Goal: Navigation & Orientation: Find specific page/section

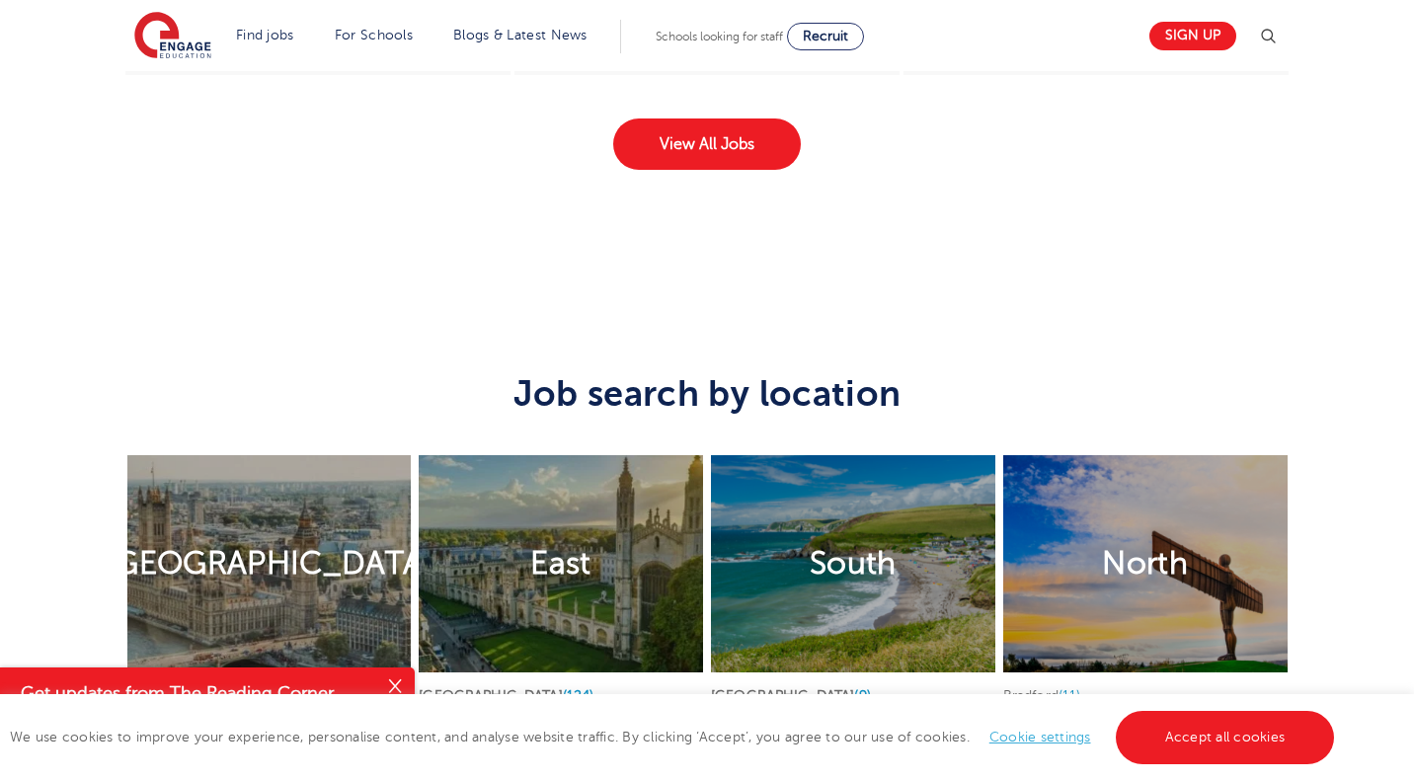
scroll to position [3753, 0]
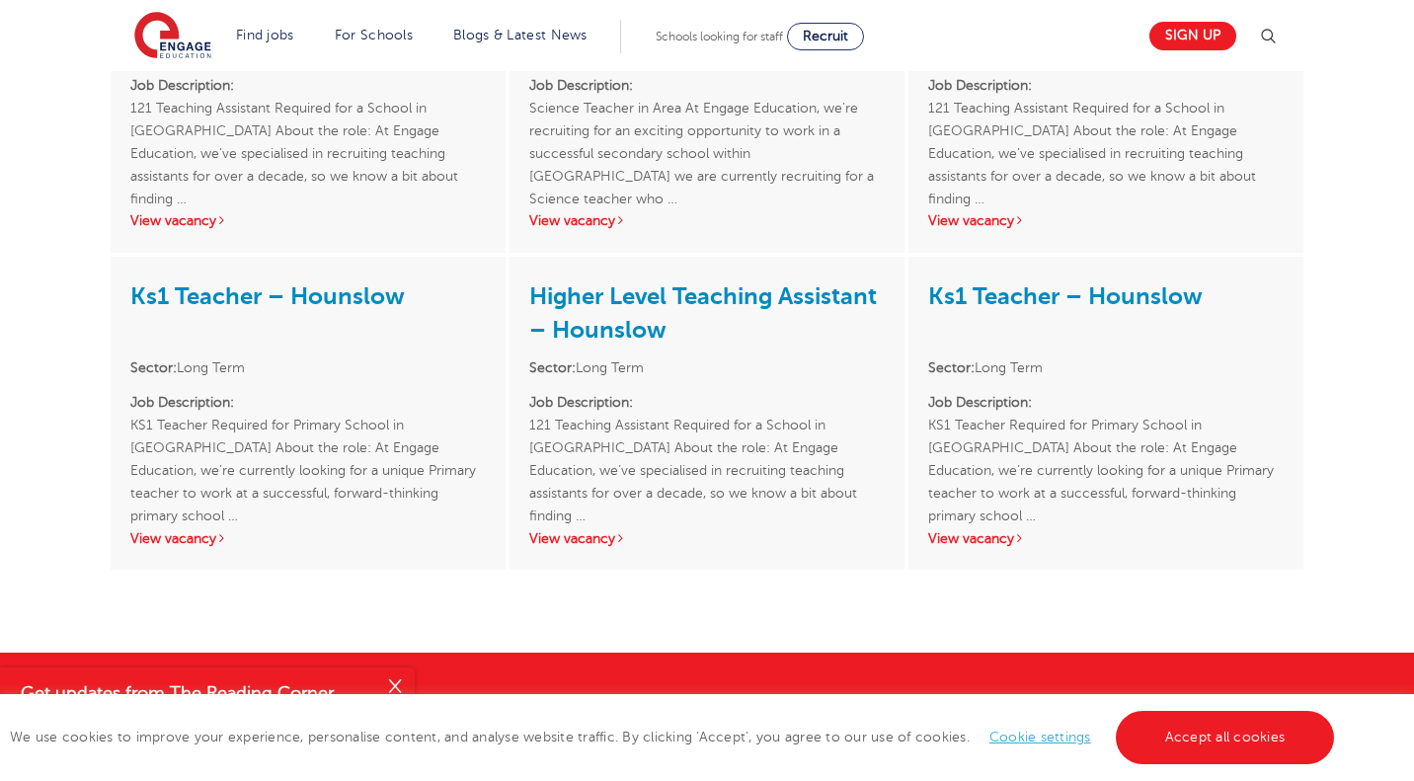
scroll to position [3062, 0]
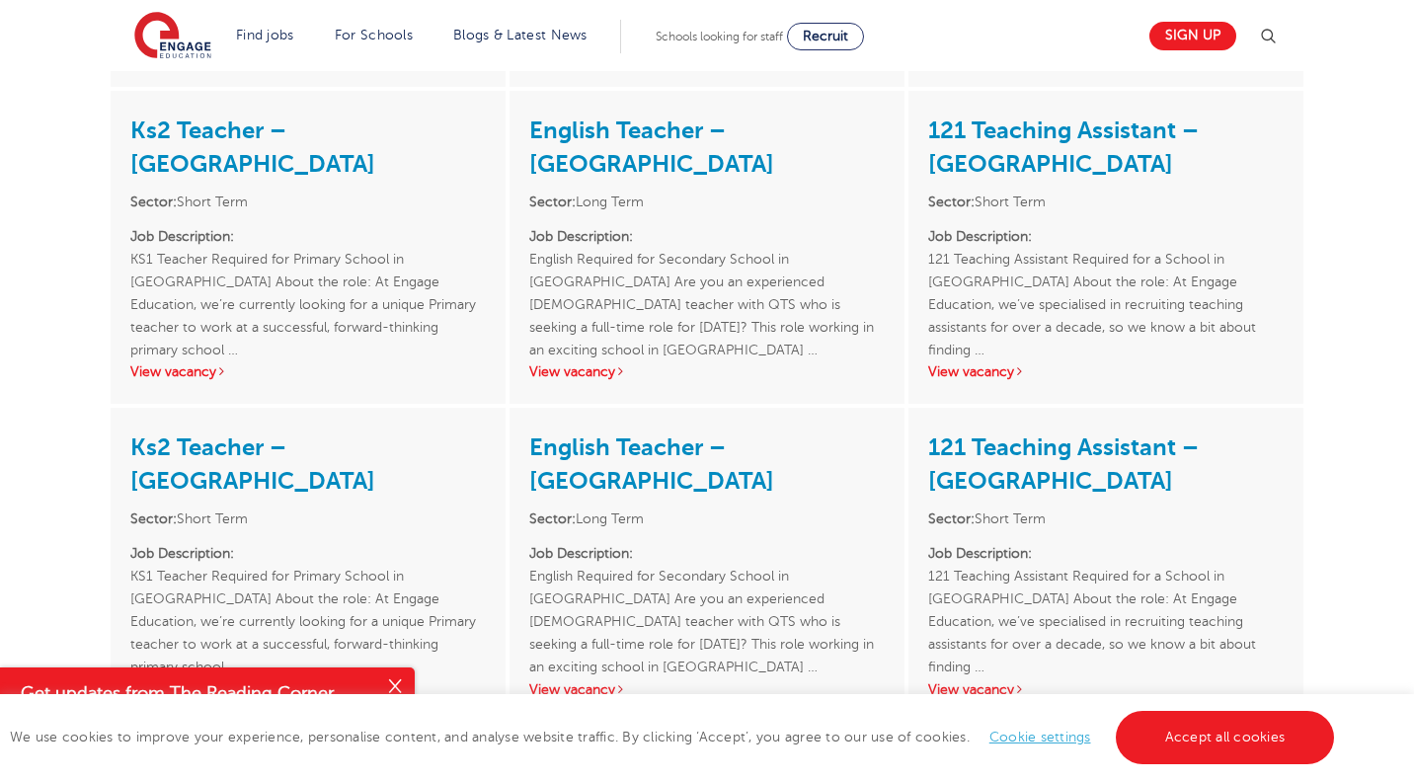
scroll to position [2469, 0]
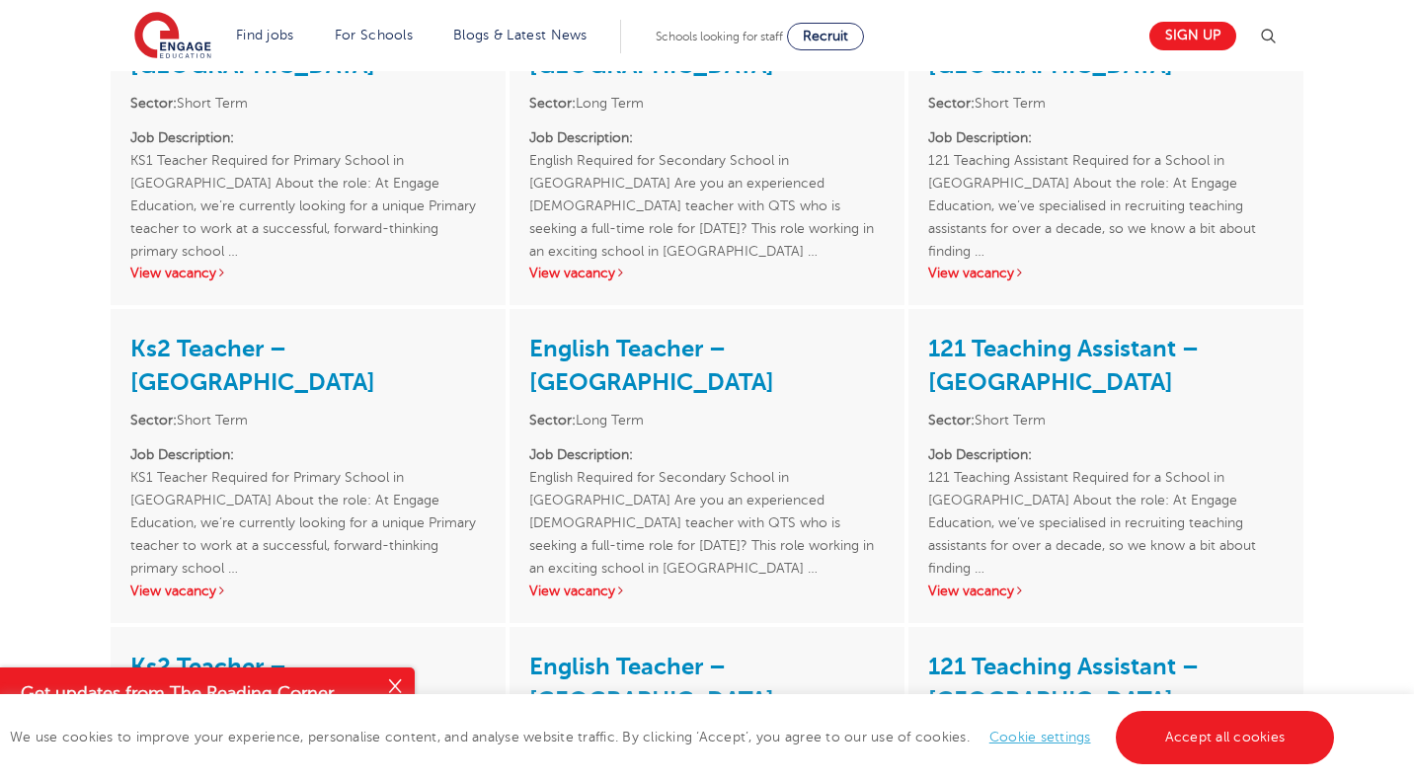
click at [1021, 735] on link "Cookie settings" at bounding box center [1041, 737] width 102 height 15
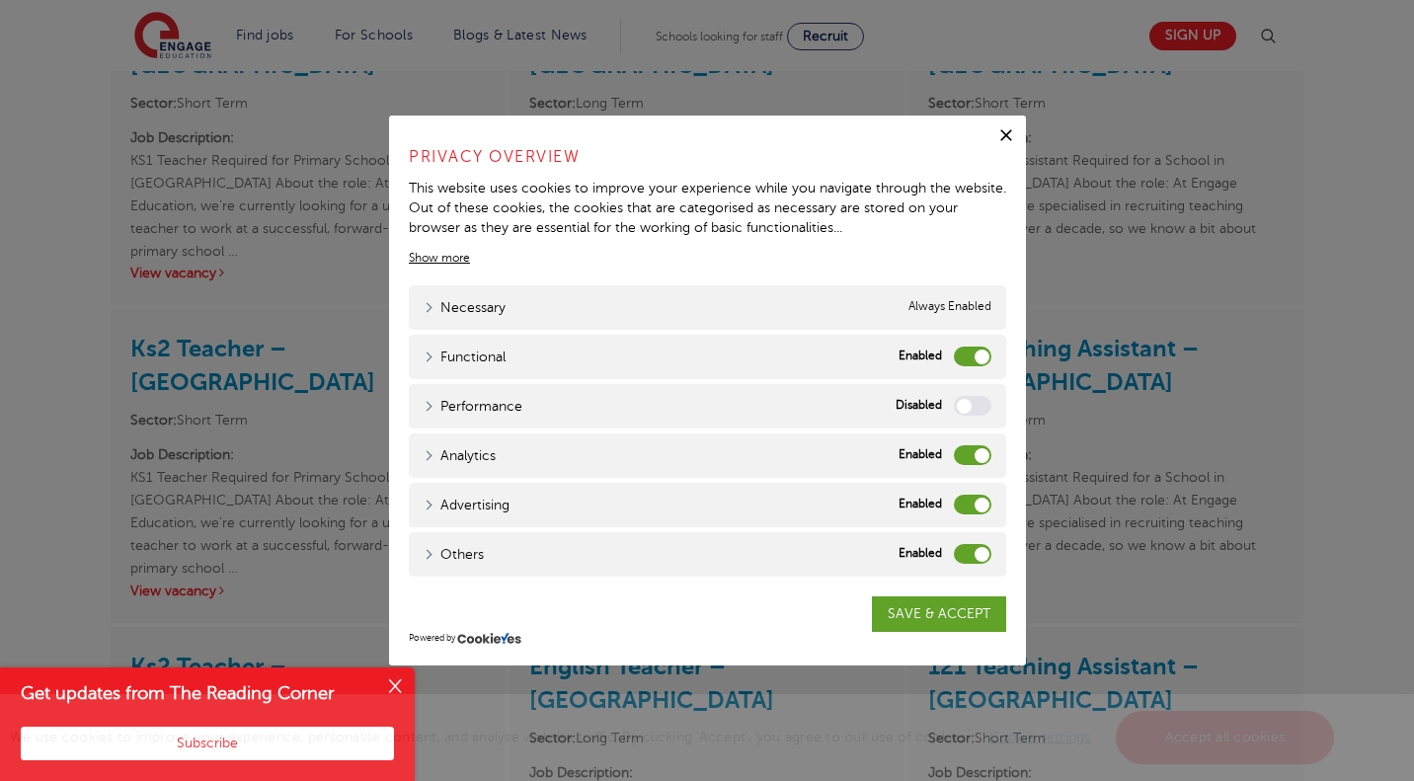
click at [982, 353] on label "Functional" at bounding box center [973, 357] width 38 height 20
click at [0, 0] on input "Functional" at bounding box center [0, 0] width 0 height 0
click at [975, 457] on label "Analytics" at bounding box center [973, 455] width 38 height 20
click at [0, 0] on input "Analytics" at bounding box center [0, 0] width 0 height 0
click at [974, 507] on label "Advertising" at bounding box center [973, 505] width 38 height 20
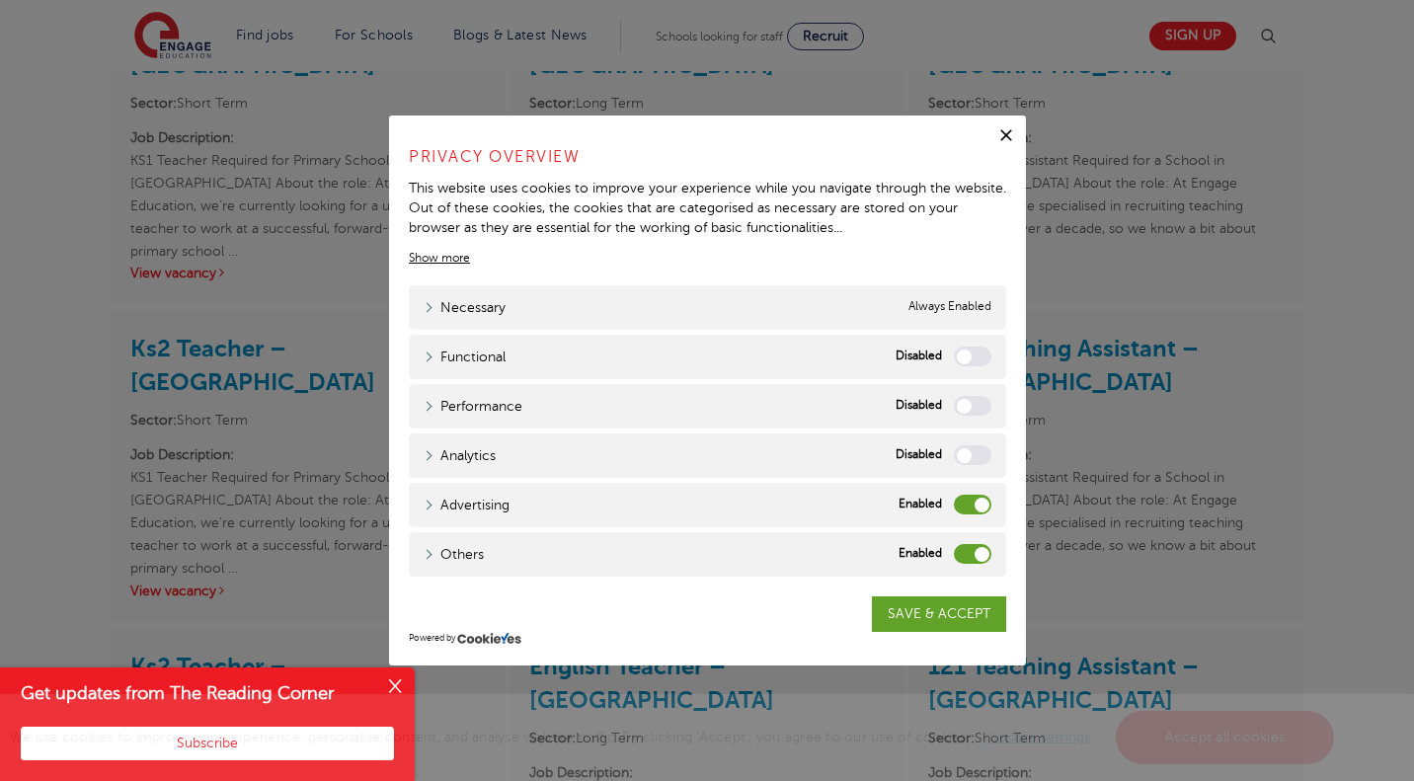
click at [0, 0] on input "Advertising" at bounding box center [0, 0] width 0 height 0
click at [974, 543] on div "Others Others" at bounding box center [708, 554] width 598 height 44
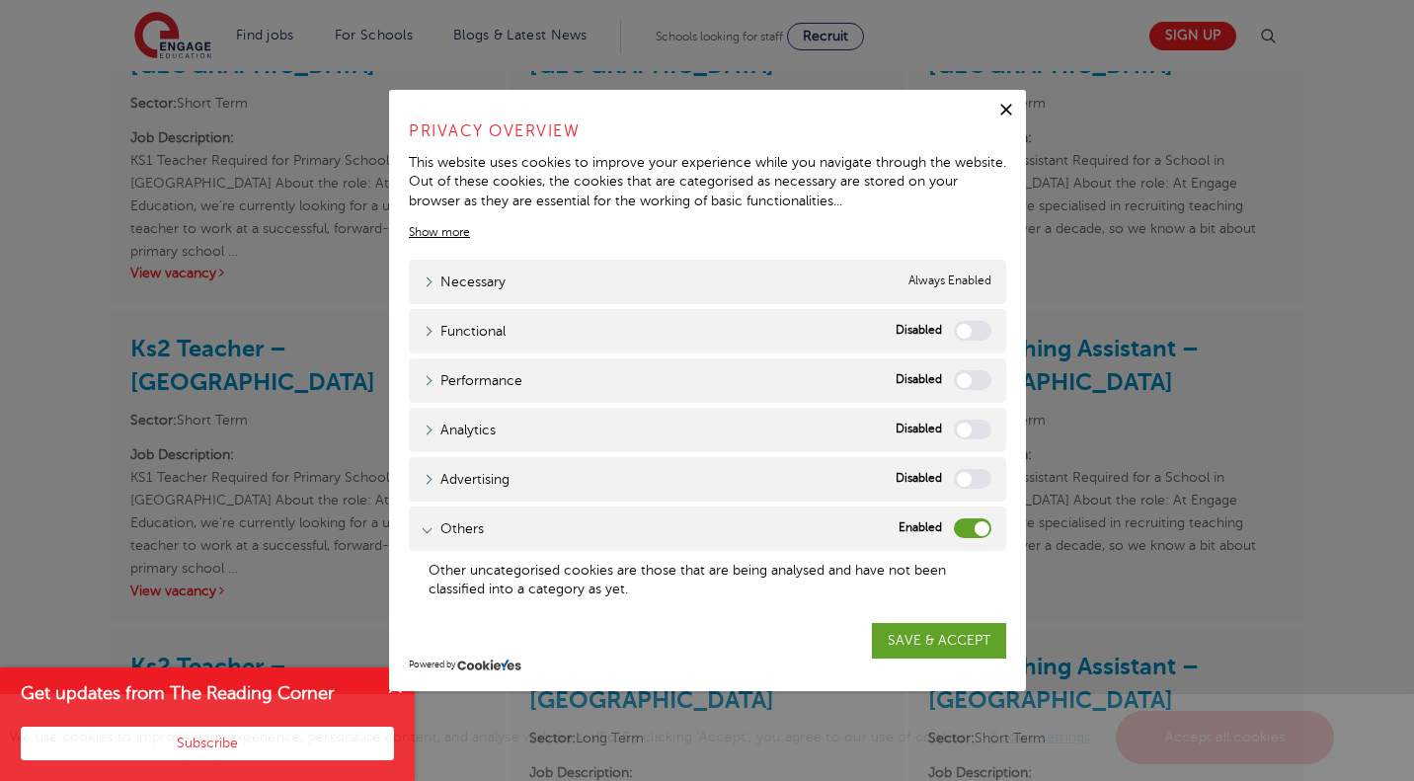
click at [951, 541] on div "Others Others" at bounding box center [708, 529] width 598 height 44
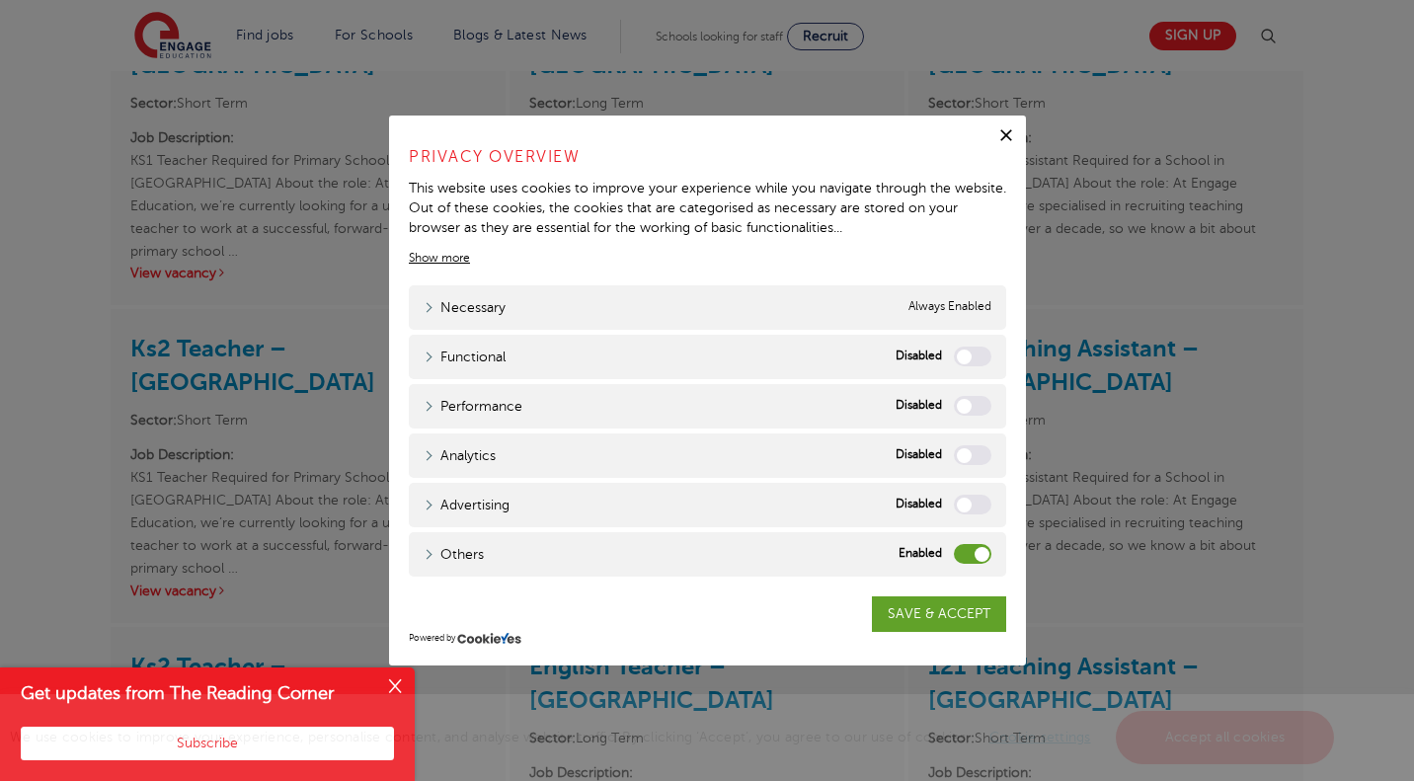
click at [962, 548] on label "Others" at bounding box center [973, 554] width 38 height 20
click at [0, 0] on input "Others" at bounding box center [0, 0] width 0 height 0
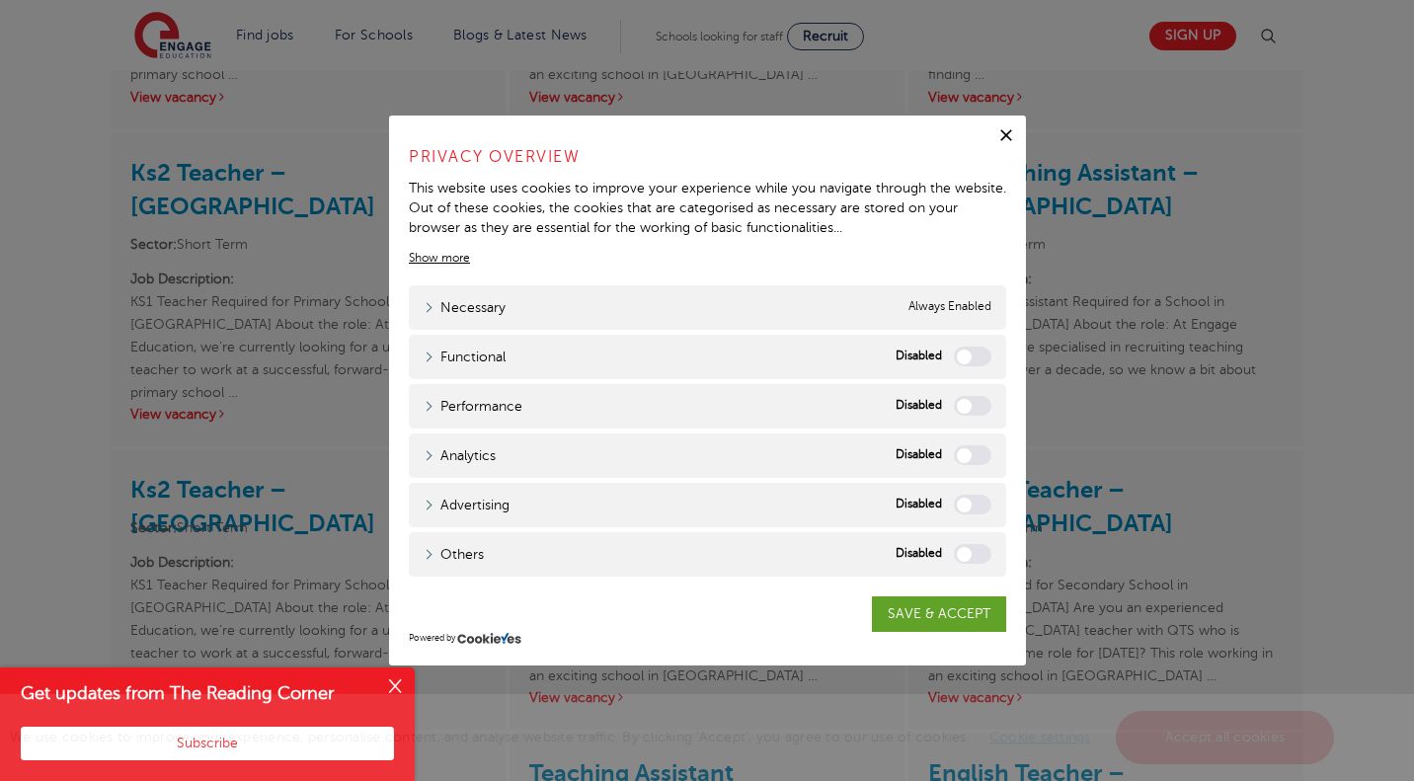
scroll to position [2667, 0]
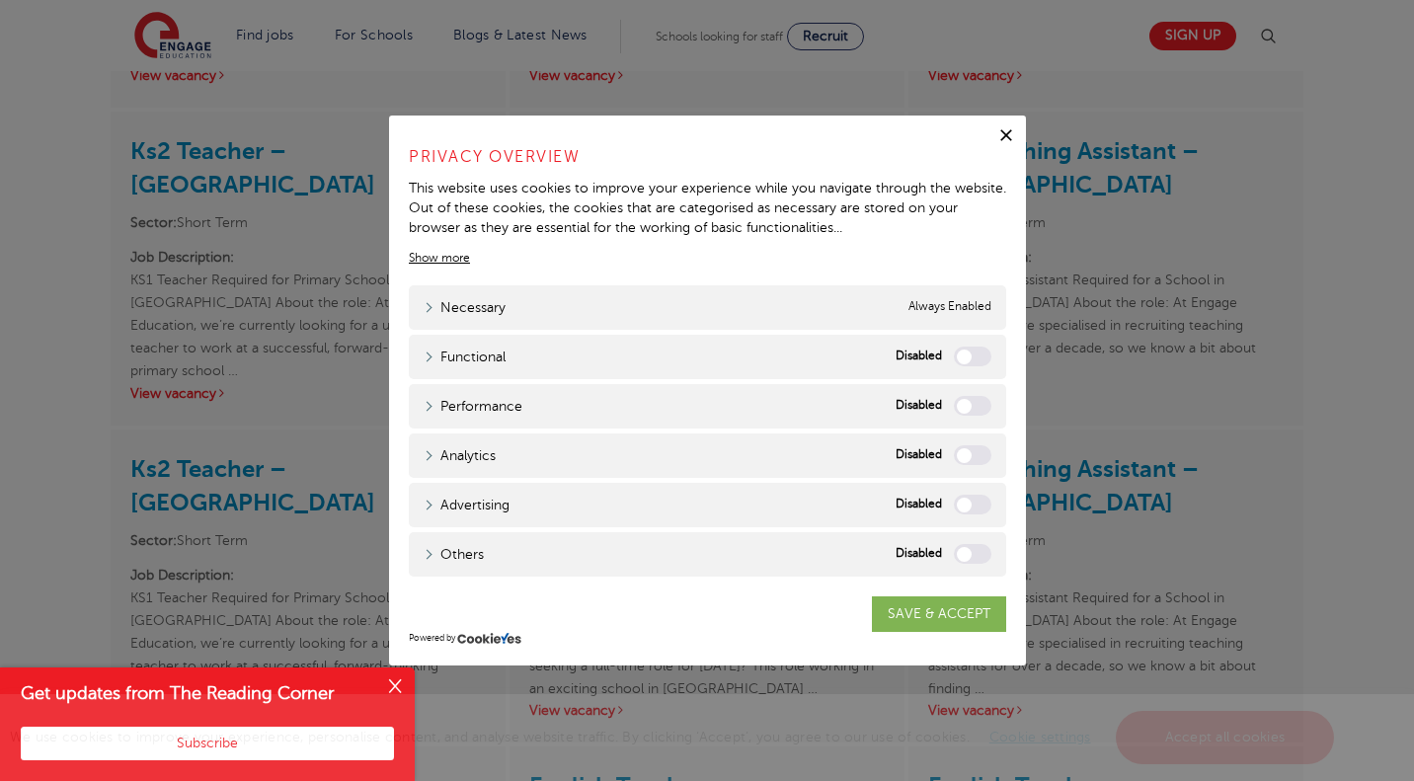
click at [950, 602] on link "SAVE & ACCEPT" at bounding box center [939, 615] width 134 height 36
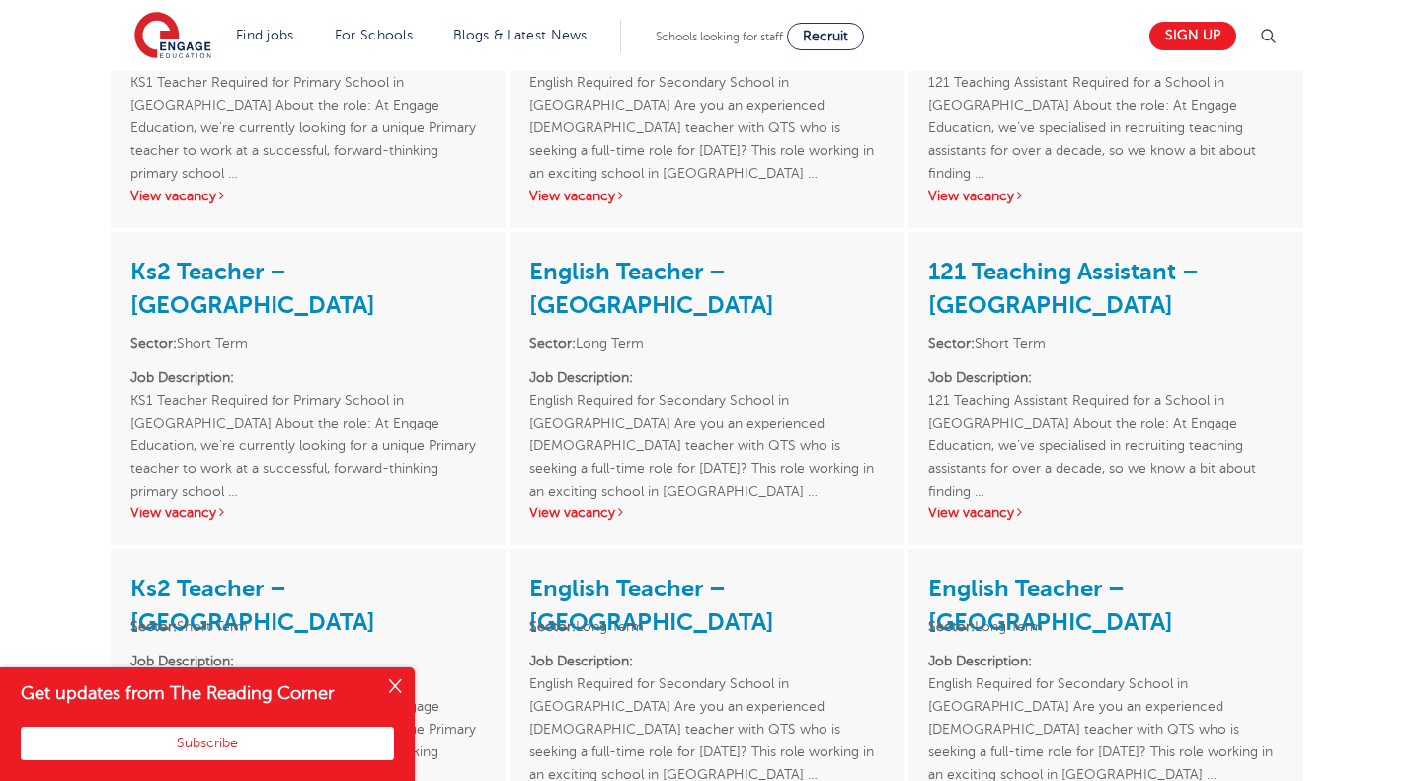
scroll to position [2963, 0]
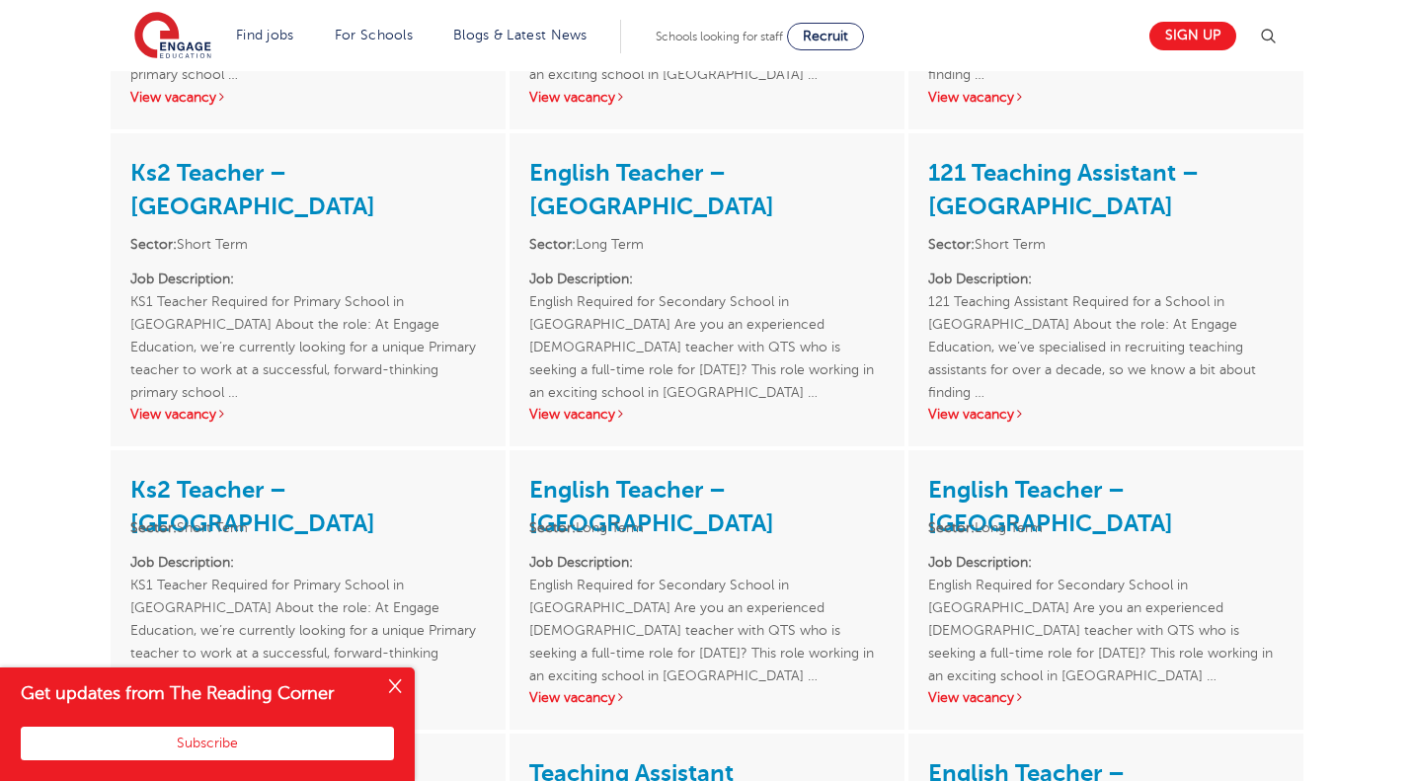
click at [397, 686] on button "Close" at bounding box center [395, 688] width 40 height 40
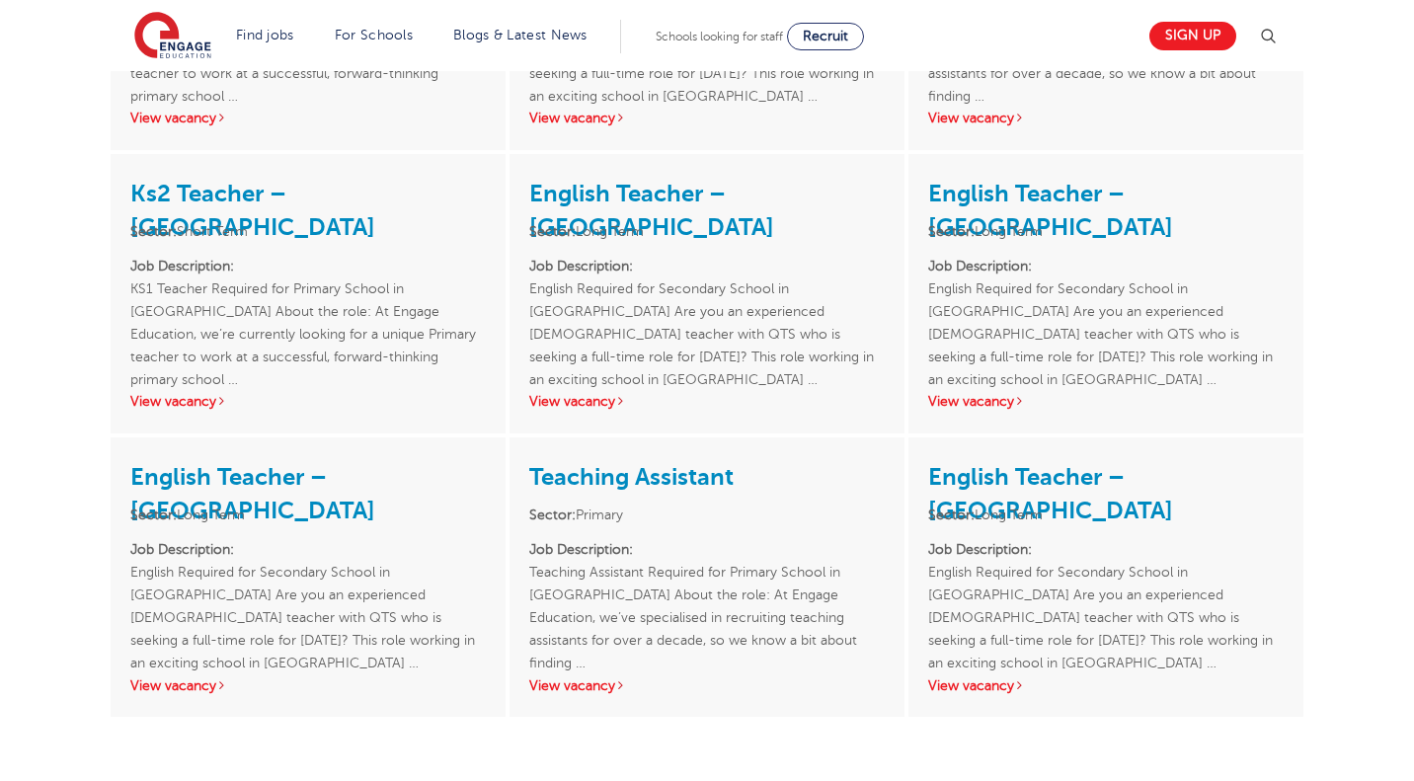
scroll to position [3358, 0]
